Goal: Information Seeking & Learning: Find specific fact

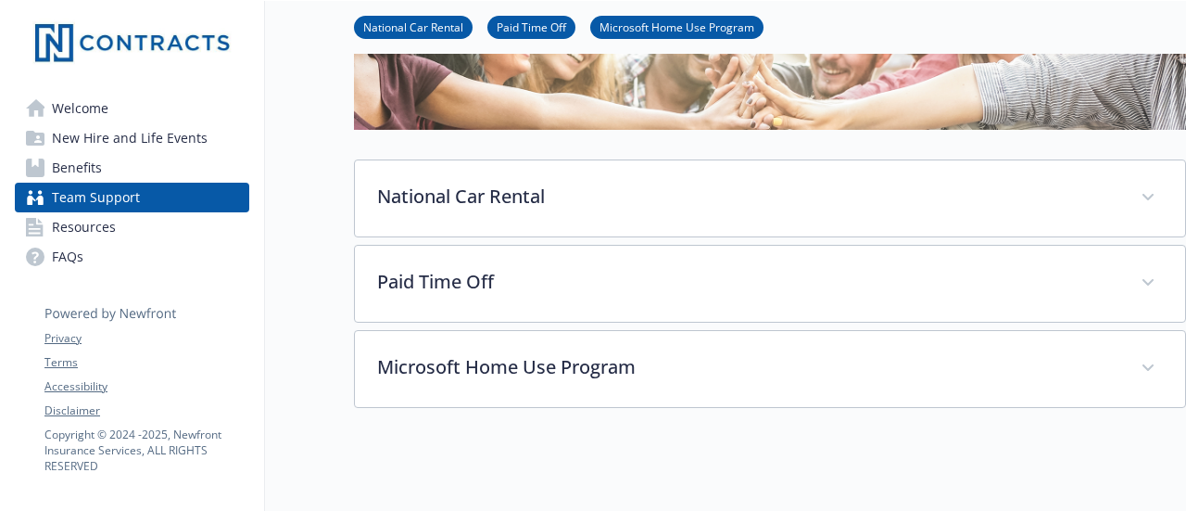
scroll to position [212, 0]
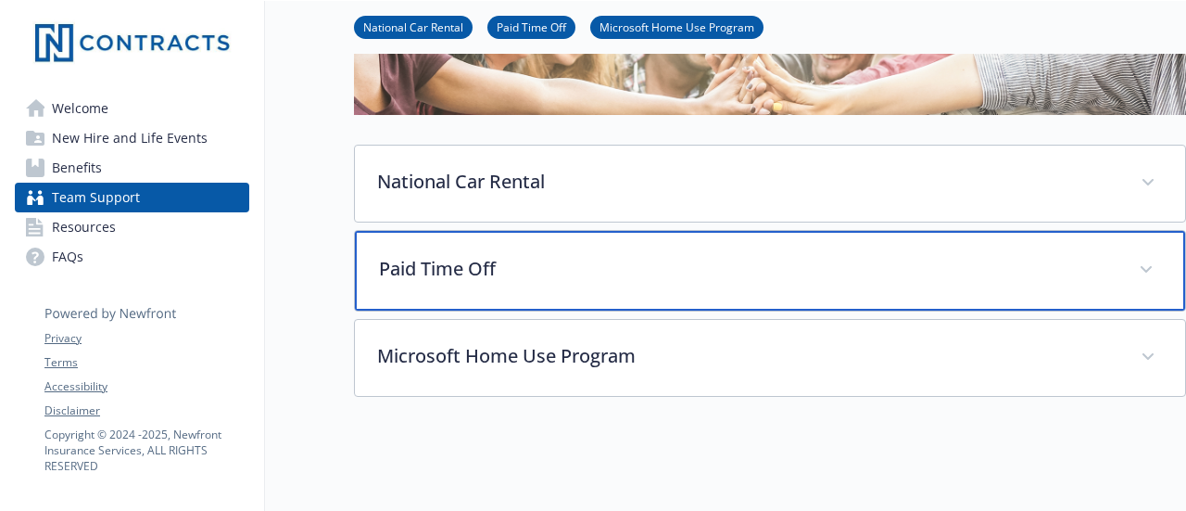
click at [846, 275] on p "Paid Time Off" at bounding box center [748, 269] width 738 height 28
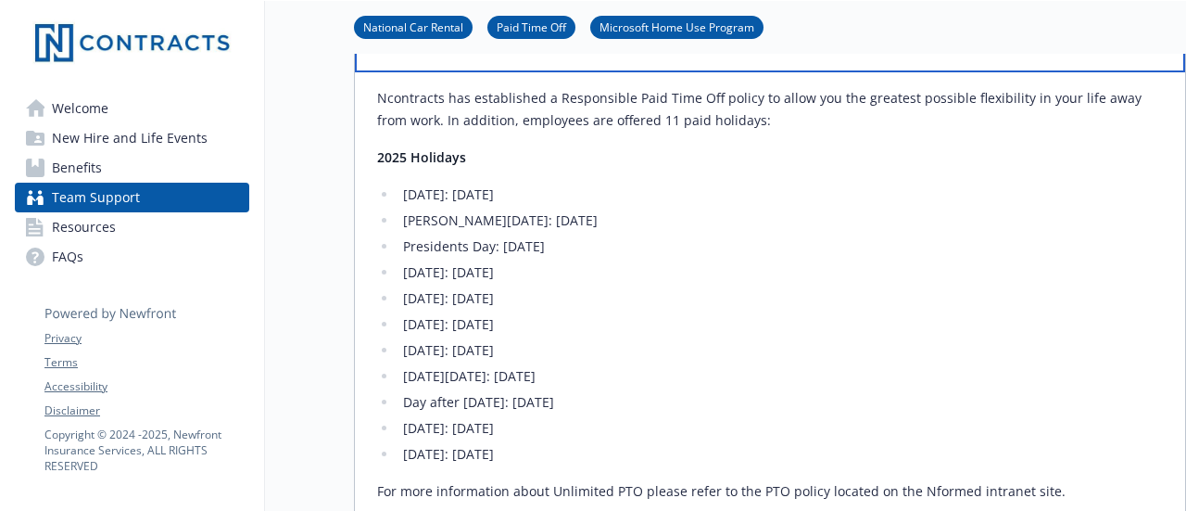
scroll to position [452, 0]
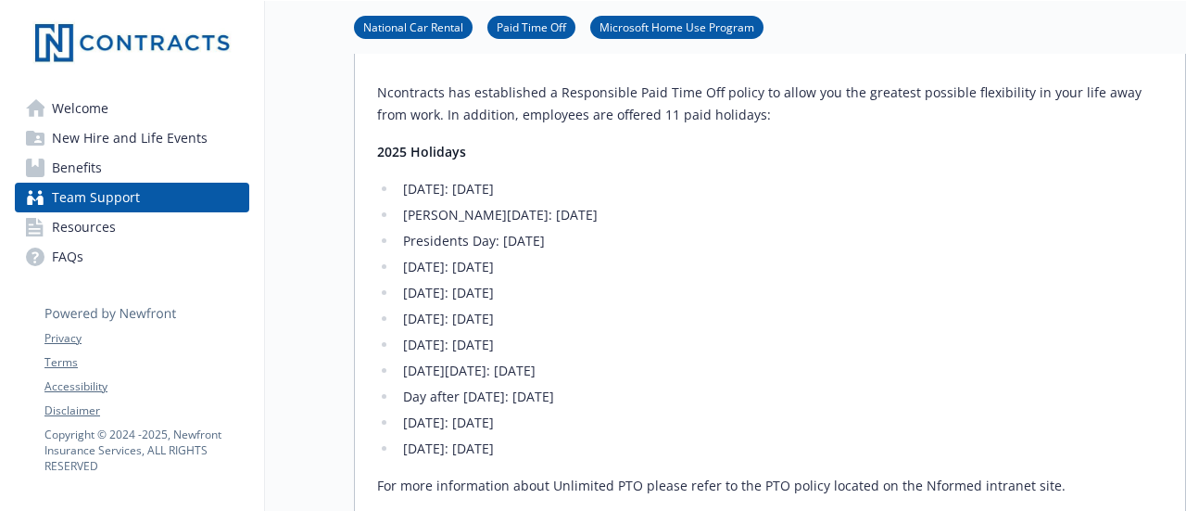
click at [586, 386] on ul "[DATE]: [DATE] [PERSON_NAME][DATE]: [DATE] Presidents Day: [DATE] [DATE]: [DATE…" at bounding box center [770, 319] width 786 height 282
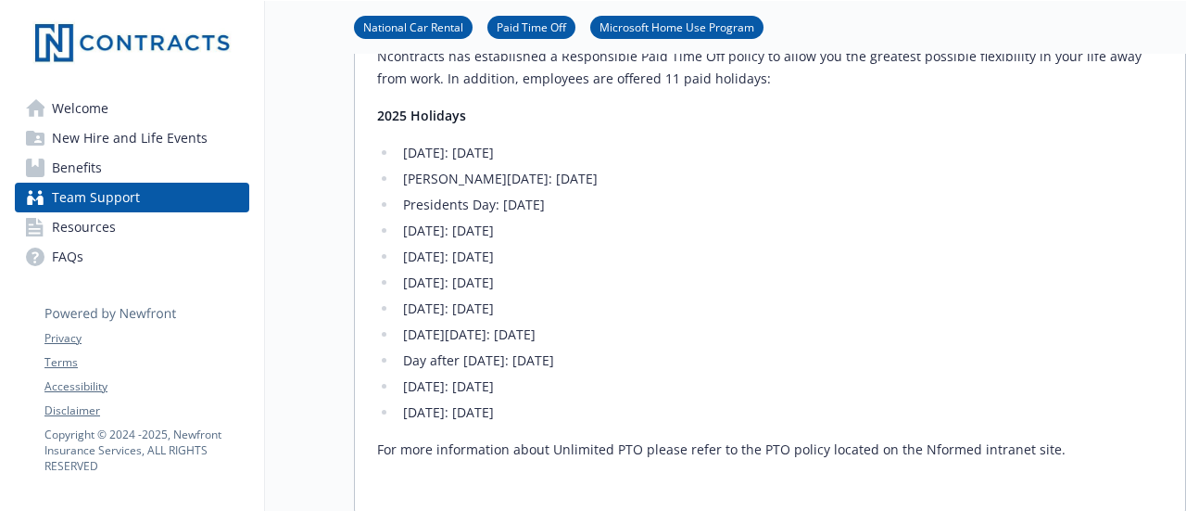
scroll to position [486, 0]
drag, startPoint x: 410, startPoint y: 267, endPoint x: 684, endPoint y: 323, distance: 280.1
click at [684, 323] on ul "[DATE]: [DATE] [PERSON_NAME][DATE]: [DATE] Presidents Day: [DATE] [DATE]: [DATE…" at bounding box center [770, 286] width 786 height 282
drag, startPoint x: 391, startPoint y: 283, endPoint x: 640, endPoint y: 331, distance: 253.9
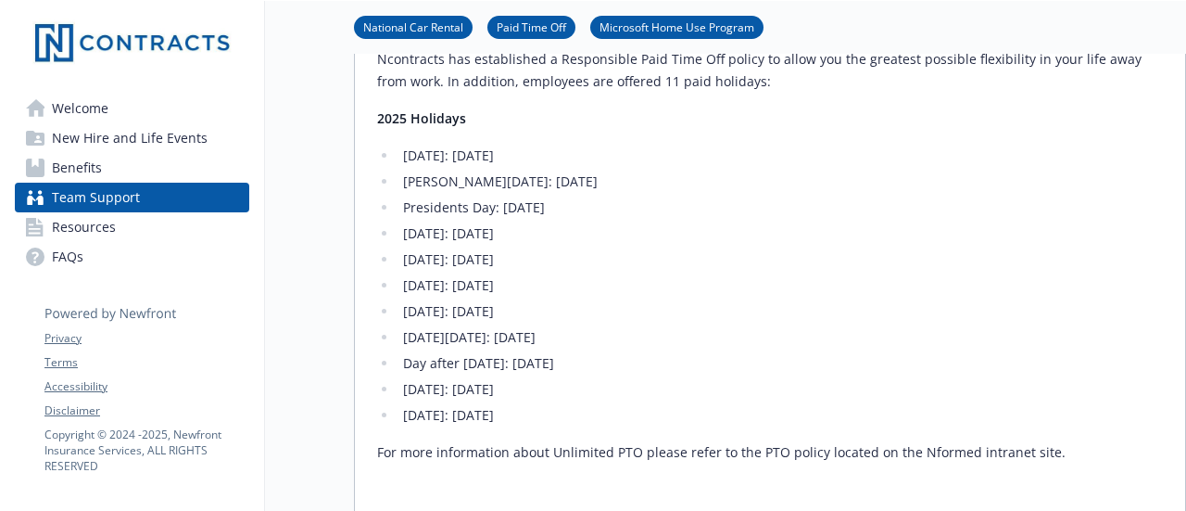
click at [640, 331] on ul "[DATE]: [DATE] [PERSON_NAME][DATE]: [DATE] Presidents Day: [DATE] [DATE]: [DATE…" at bounding box center [770, 286] width 786 height 282
click at [640, 331] on li "[DATE][DATE]: [DATE]" at bounding box center [780, 337] width 765 height 22
drag, startPoint x: 404, startPoint y: 336, endPoint x: 788, endPoint y: 404, distance: 389.6
click at [788, 404] on ul "[DATE]: [DATE] [PERSON_NAME][DATE]: [DATE] Presidents Day: [DATE] [DATE]: [DATE…" at bounding box center [770, 286] width 786 height 282
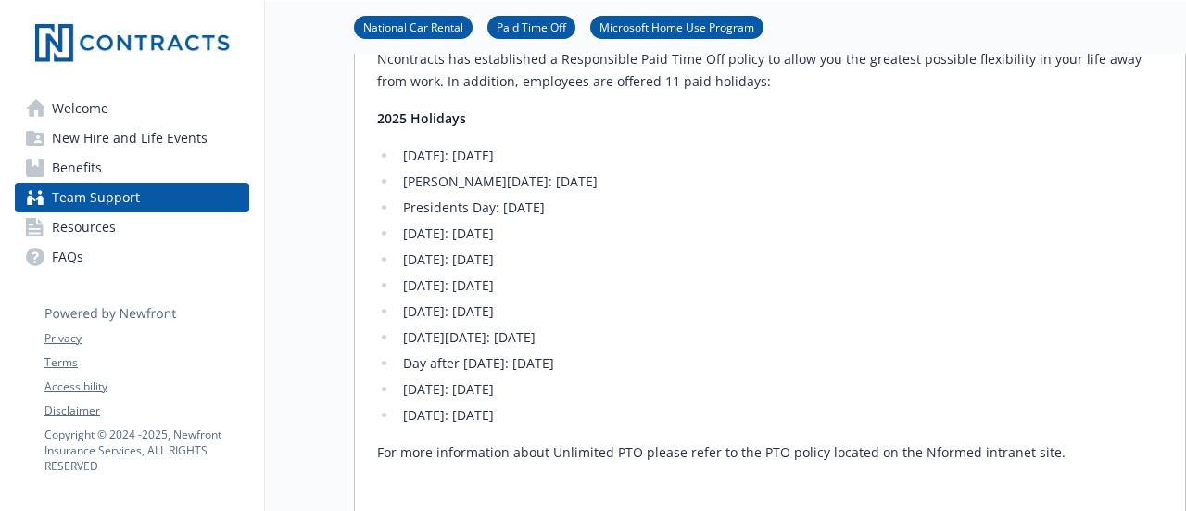
click at [788, 404] on li "[DATE]: [DATE]" at bounding box center [780, 415] width 765 height 22
